Goal: Information Seeking & Learning: Learn about a topic

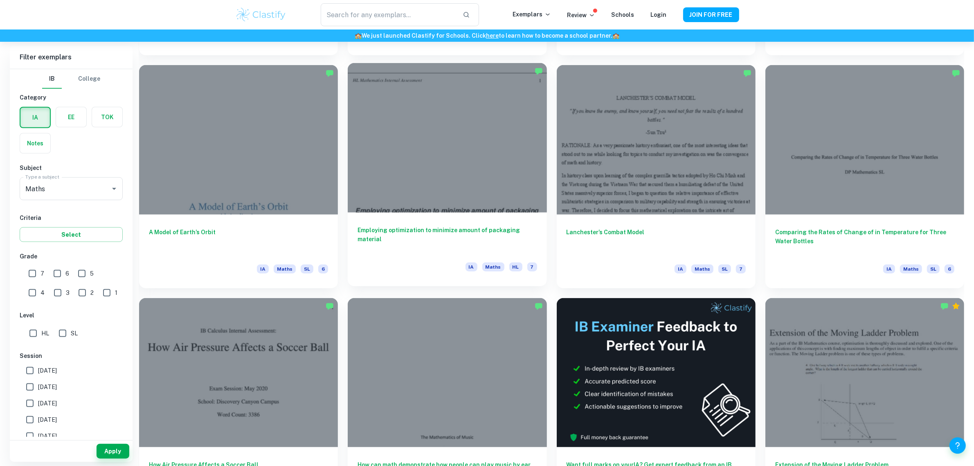
scroll to position [1023, 0]
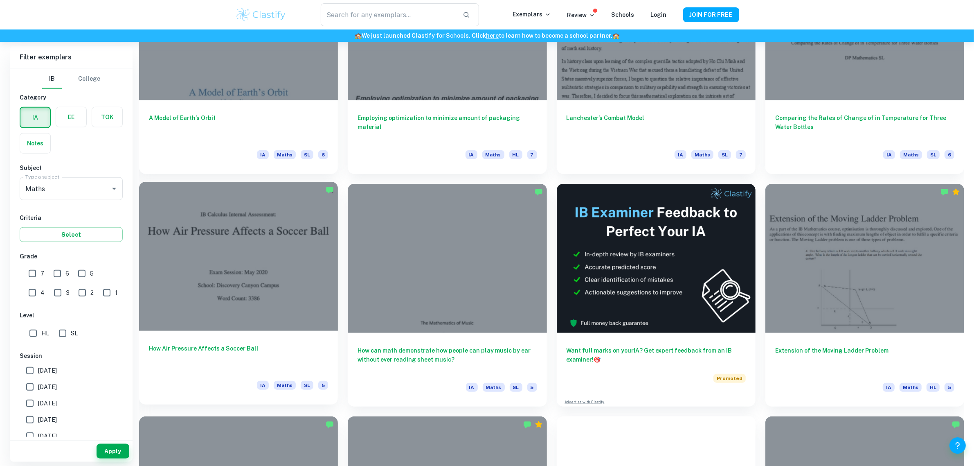
click at [221, 246] on div at bounding box center [238, 256] width 199 height 149
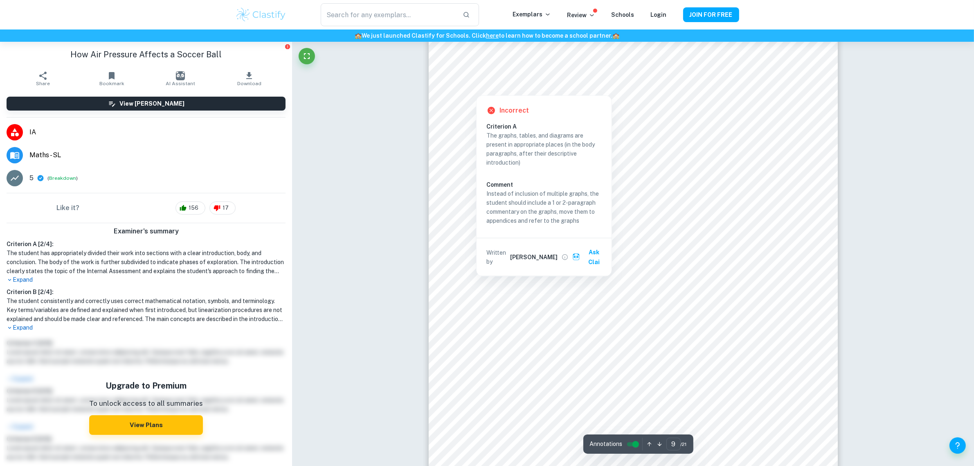
scroll to position [4552, 0]
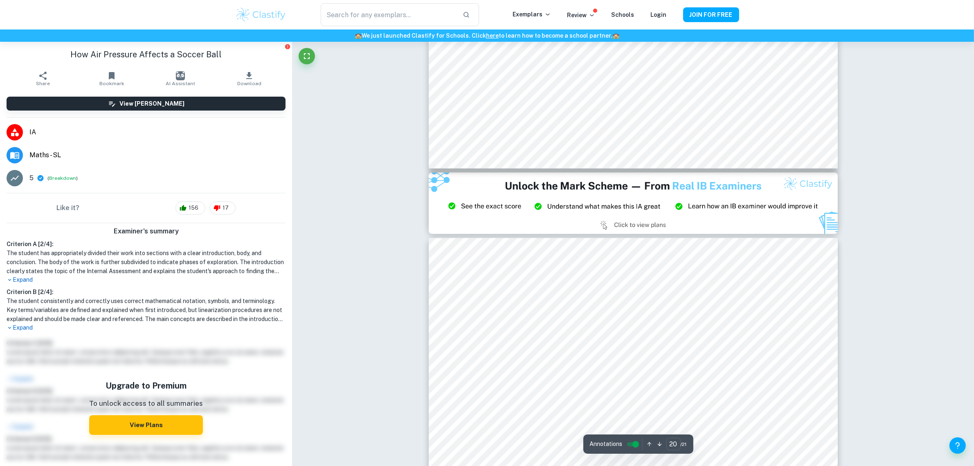
type input "21"
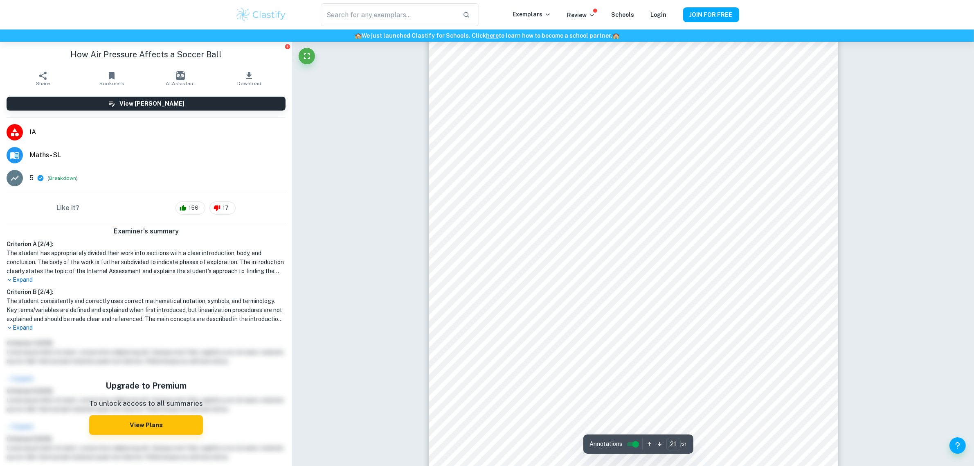
scroll to position [11120, 0]
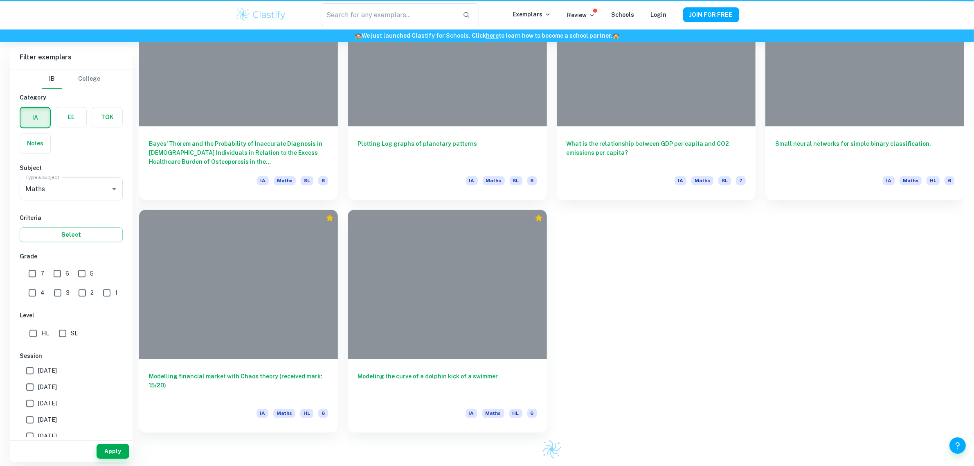
scroll to position [1023, 0]
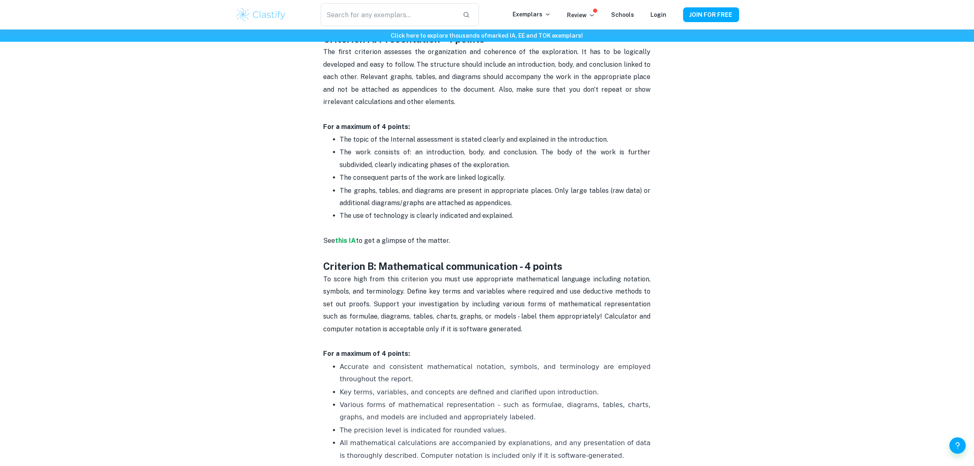
scroll to position [358, 0]
